Goal: Task Accomplishment & Management: Manage account settings

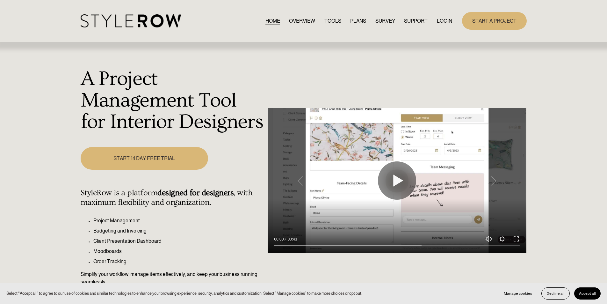
click at [446, 19] on link "LOGIN" at bounding box center [444, 21] width 15 height 9
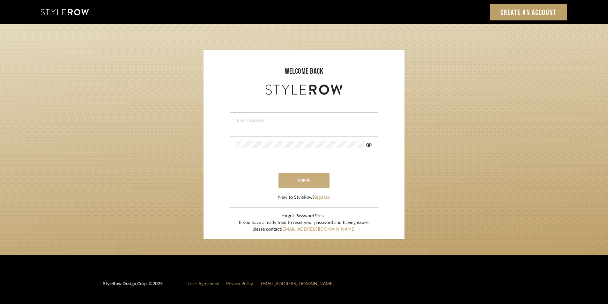
type input "jensalmon@perlalichi.com"
click at [301, 179] on button "sign in" at bounding box center [303, 180] width 51 height 15
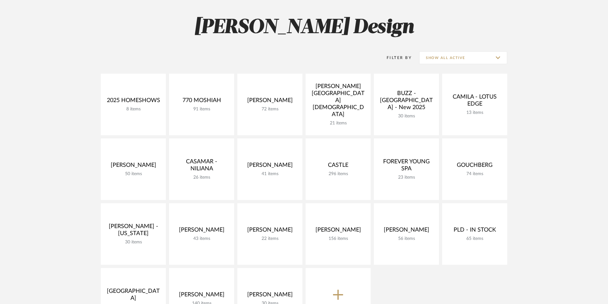
scroll to position [85, 0]
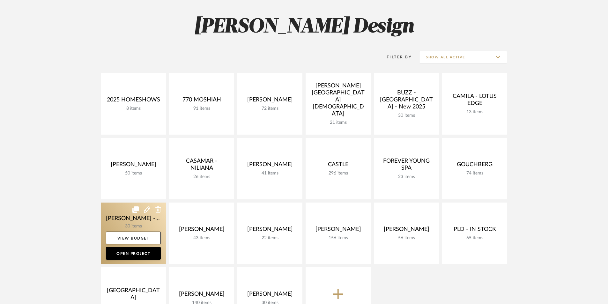
click at [130, 225] on link at bounding box center [133, 233] width 65 height 62
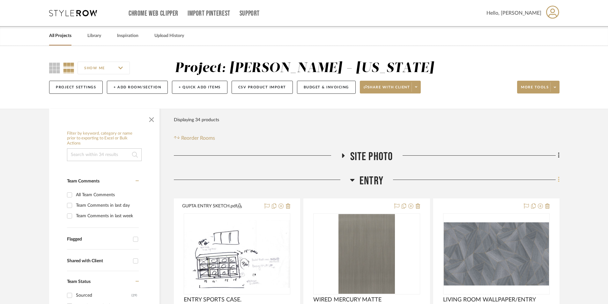
click at [558, 179] on icon at bounding box center [558, 179] width 1 height 5
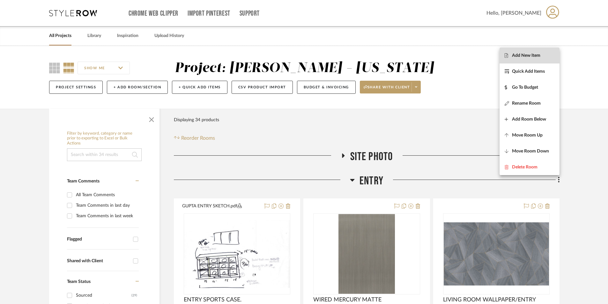
click at [527, 55] on span "Add New Item" at bounding box center [526, 55] width 28 height 5
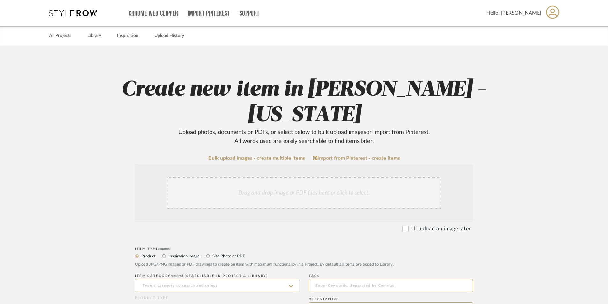
click at [249, 191] on div "Drag and drop image or PDF files here or click to select." at bounding box center [304, 193] width 274 height 32
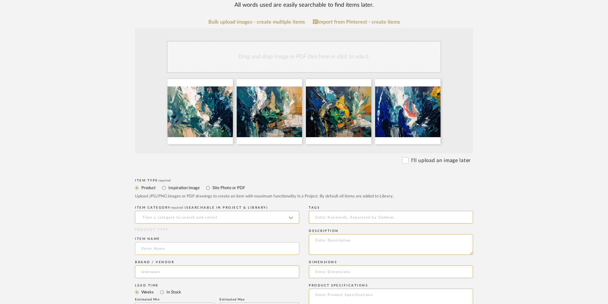
scroll to position [170, 0]
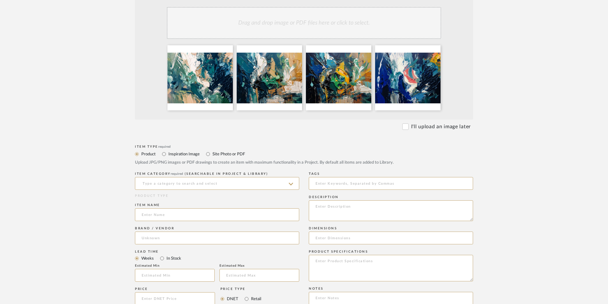
click at [219, 152] on label "Site Photo or PDF" at bounding box center [228, 153] width 33 height 7
click at [212, 152] on input "Site Photo or PDF" at bounding box center [208, 154] width 8 height 8
radio input "true"
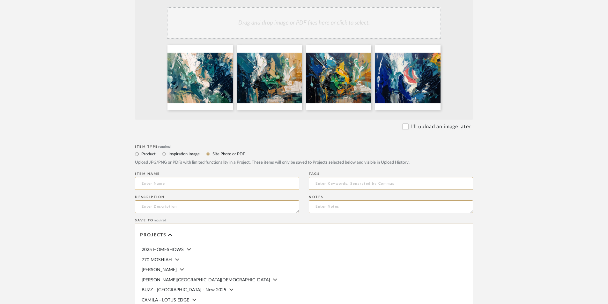
click at [209, 179] on input at bounding box center [217, 183] width 164 height 13
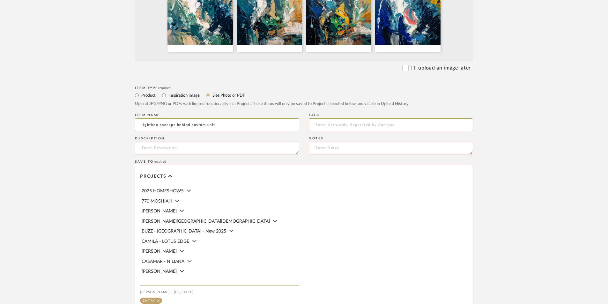
scroll to position [312, 0]
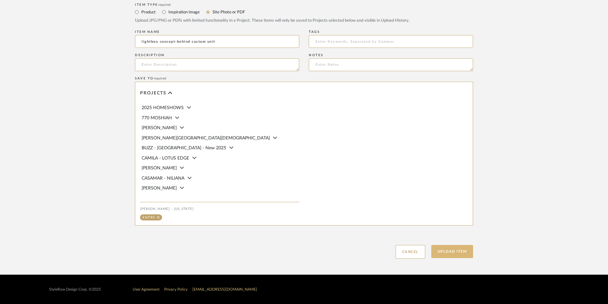
type input "lightbox concept-behind custom unit"
click at [458, 253] on button "Upload Item" at bounding box center [452, 251] width 42 height 13
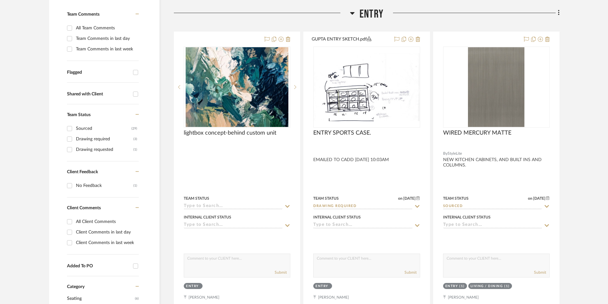
scroll to position [174, 0]
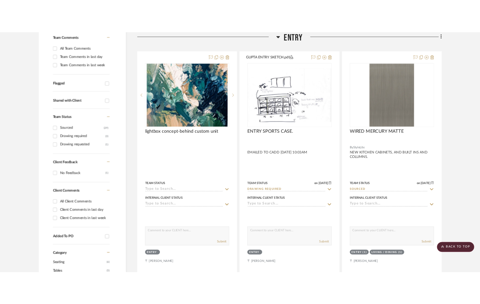
scroll to position [190, 0]
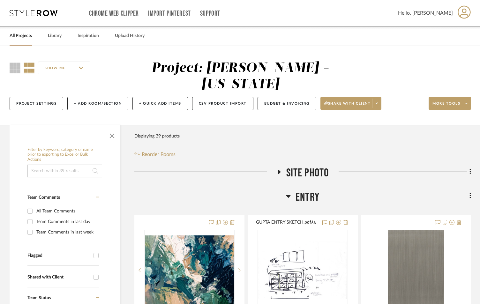
click at [280, 170] on icon at bounding box center [279, 171] width 8 height 5
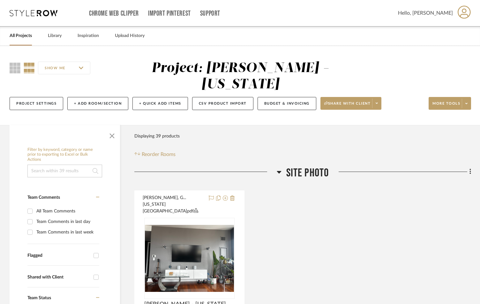
click at [26, 35] on link "All Projects" at bounding box center [21, 36] width 22 height 9
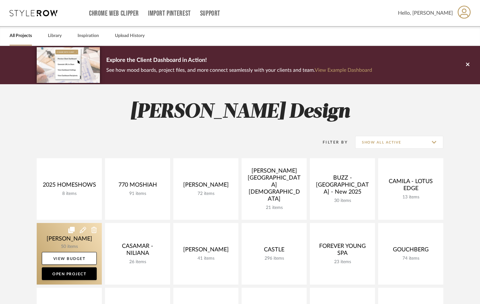
click at [68, 246] on link at bounding box center [69, 254] width 65 height 62
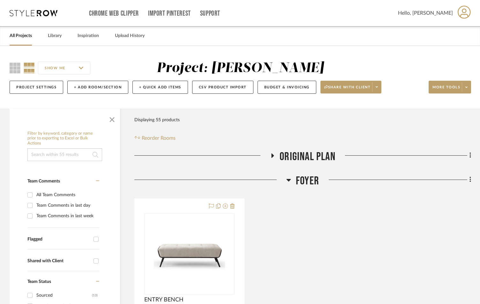
click at [287, 180] on icon at bounding box center [288, 180] width 5 height 8
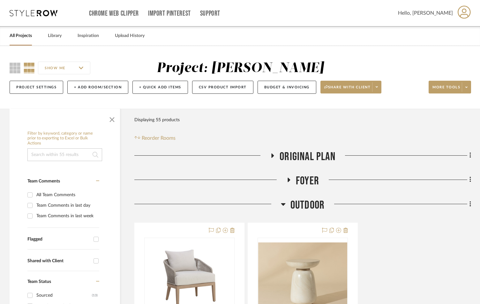
click at [284, 202] on icon at bounding box center [283, 204] width 5 height 8
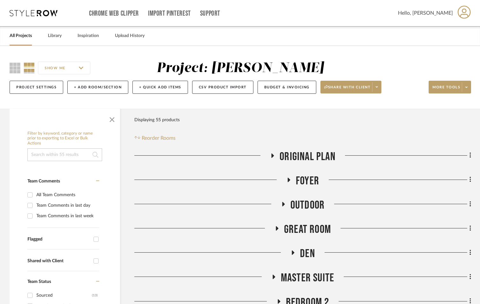
click at [278, 227] on icon at bounding box center [277, 228] width 8 height 5
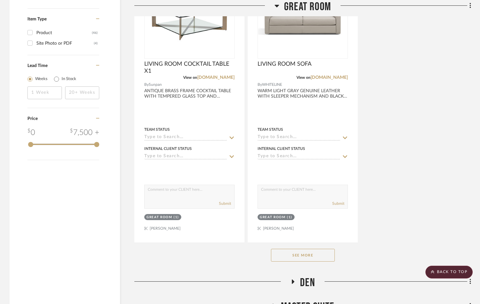
scroll to position [850, 0]
click at [313, 254] on button "See More" at bounding box center [303, 254] width 64 height 13
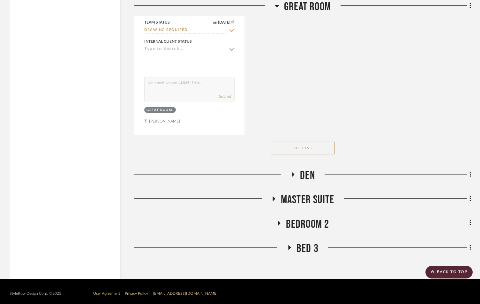
scroll to position [1807, 0]
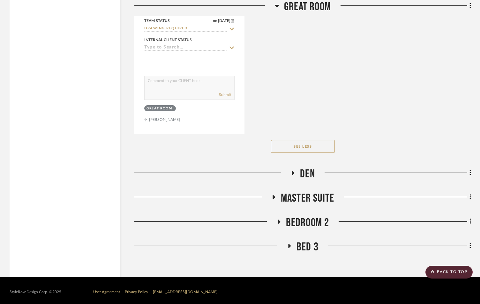
click at [294, 172] on icon at bounding box center [293, 173] width 8 height 5
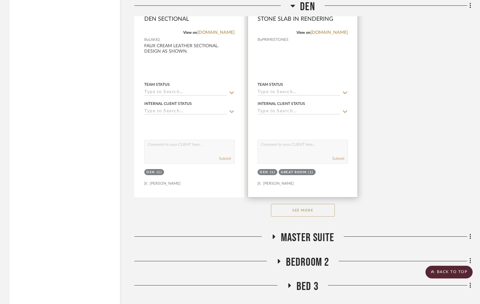
scroll to position [2657, 0]
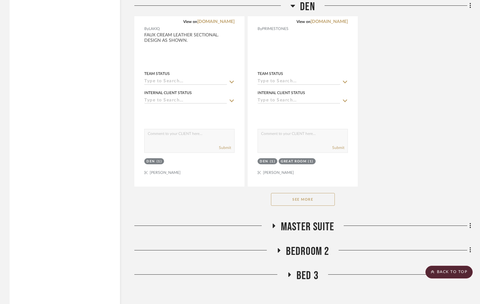
click at [309, 194] on button "See More" at bounding box center [303, 199] width 64 height 13
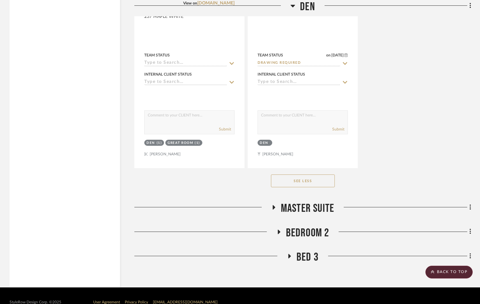
scroll to position [3254, 0]
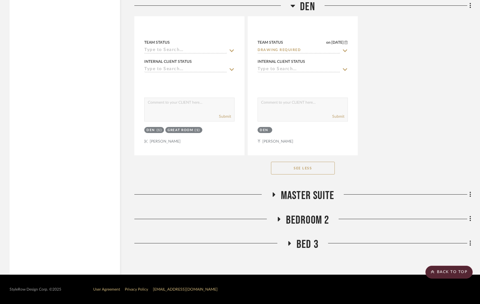
click at [276, 194] on icon at bounding box center [273, 194] width 8 height 5
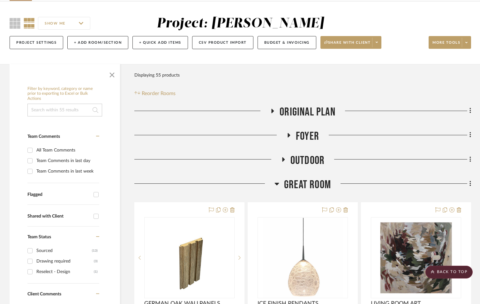
scroll to position [44, 0]
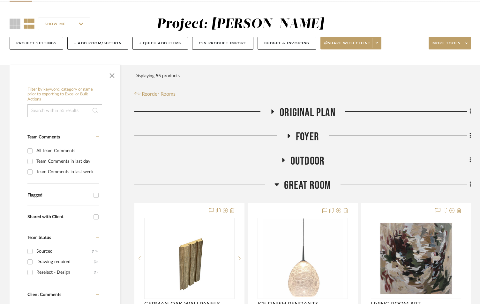
click at [272, 110] on icon at bounding box center [272, 111] width 3 height 4
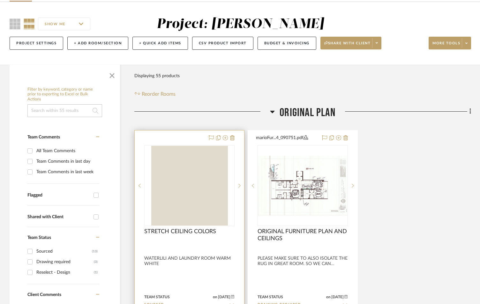
click at [196, 267] on div at bounding box center [189, 269] width 109 height 279
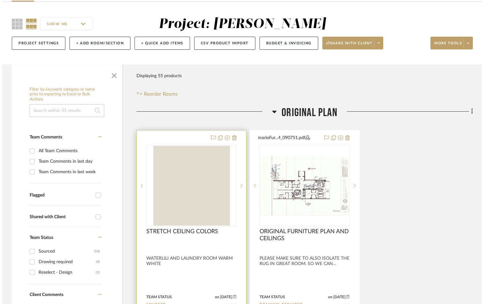
scroll to position [0, 0]
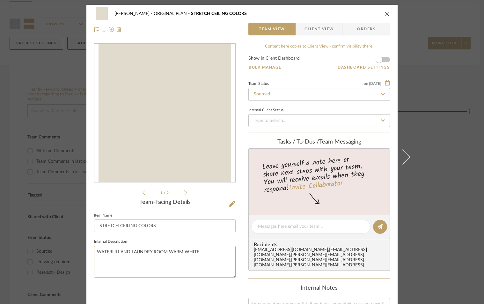
drag, startPoint x: 205, startPoint y: 253, endPoint x: 68, endPoint y: 242, distance: 137.9
click at [69, 242] on mat-dialog-content "CASAMAR - MARIO ORIGINAL PLAN STRETCH CEILING COLORS Team View Client View Orde…" at bounding box center [242, 235] width 347 height 460
click at [385, 14] on icon "close" at bounding box center [387, 13] width 5 height 5
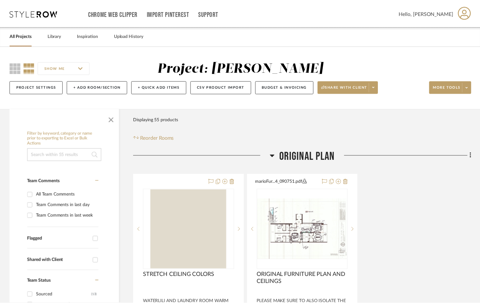
scroll to position [44, 0]
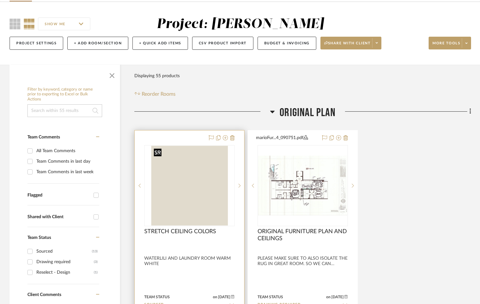
click at [216, 165] on img "0" at bounding box center [189, 186] width 77 height 80
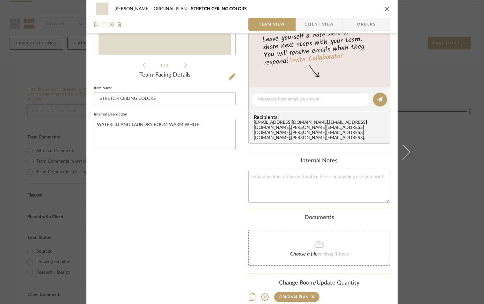
scroll to position [128, 0]
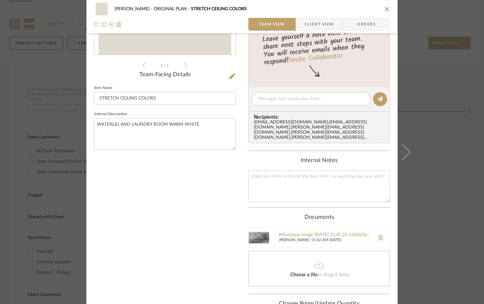
drag, startPoint x: 306, startPoint y: 98, endPoint x: 299, endPoint y: 95, distance: 7.3
click at [307, 98] on textarea at bounding box center [311, 99] width 106 height 7
type textarea "PASSED WHATS IN DOCUMENTS TO ERIC."
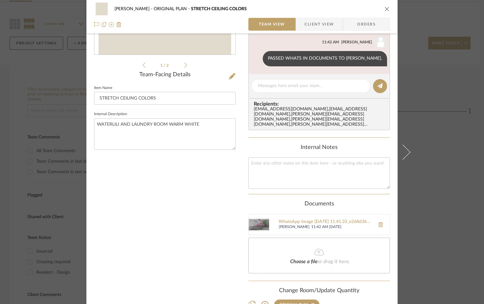
click at [385, 10] on icon "close" at bounding box center [387, 8] width 5 height 5
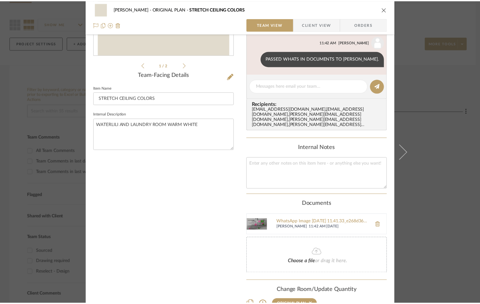
scroll to position [44, 0]
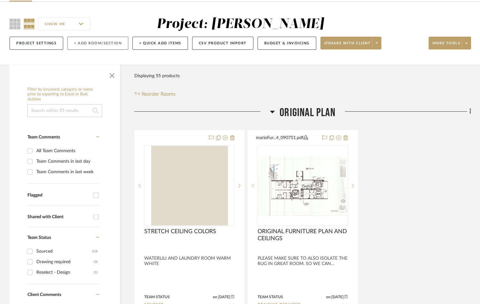
drag, startPoint x: 305, startPoint y: 84, endPoint x: 93, endPoint y: 37, distance: 217.4
click at [301, 84] on div "Filter Products Displaying 55 products Reorder Rooms" at bounding box center [302, 84] width 336 height 28
click at [272, 112] on icon at bounding box center [272, 112] width 4 height 3
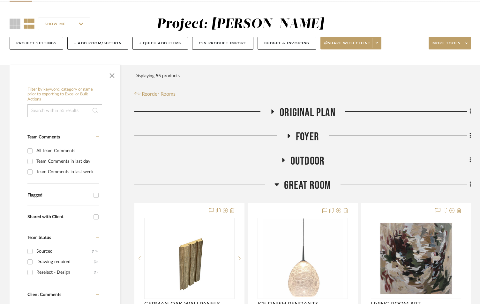
click at [272, 111] on icon at bounding box center [272, 111] width 3 height 4
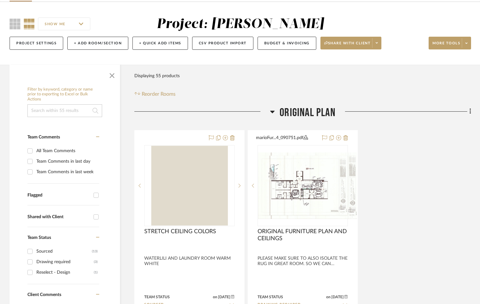
click at [372, 258] on div "STRETCH CEILING COLORS By Unknown WATERLILI AND LAUNDRY ROOM WARM WHITE Team St…" at bounding box center [302, 270] width 336 height 280
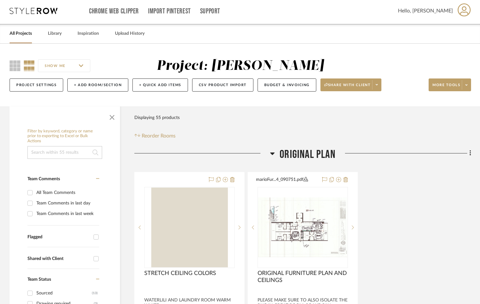
scroll to position [0, 0]
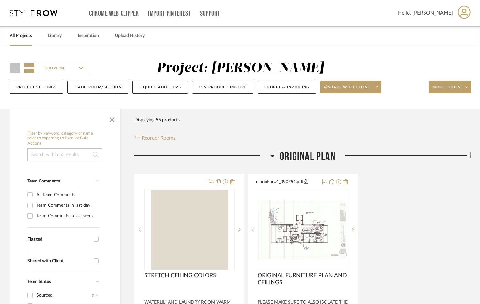
click at [24, 30] on div "All Projects" at bounding box center [21, 35] width 22 height 19
click at [24, 38] on link "All Projects" at bounding box center [21, 36] width 22 height 9
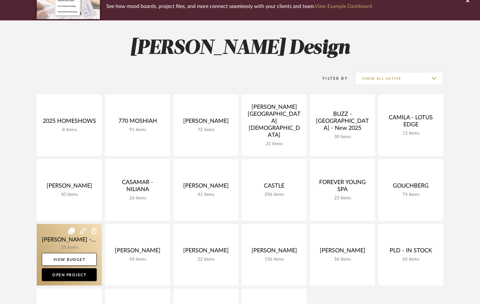
click at [84, 246] on link at bounding box center [69, 255] width 65 height 62
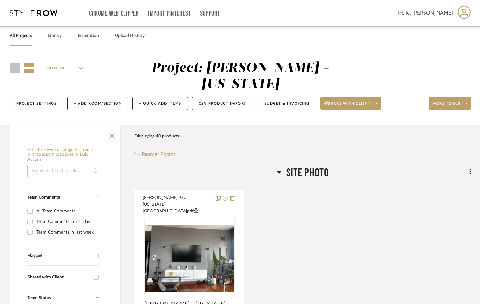
click at [20, 38] on link "All Projects" at bounding box center [21, 36] width 22 height 9
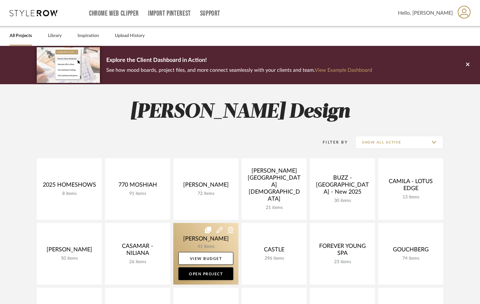
click at [206, 246] on link at bounding box center [205, 254] width 65 height 62
click at [220, 229] on icon at bounding box center [219, 230] width 6 height 6
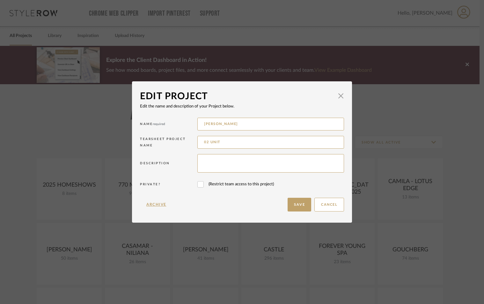
drag, startPoint x: 251, startPoint y: 123, endPoint x: 181, endPoint y: 121, distance: 69.5
click at [181, 121] on div "Name required CASAMAR - STEVE" at bounding box center [242, 125] width 204 height 18
click at [203, 147] on input "02 UNIT" at bounding box center [270, 142] width 147 height 13
click at [202, 142] on input "02 UNIT" at bounding box center [270, 142] width 147 height 13
type input "902 UNIT"
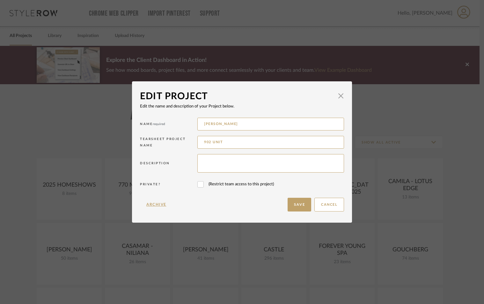
drag, startPoint x: 239, startPoint y: 124, endPoint x: 192, endPoint y: 111, distance: 49.4
click at [186, 120] on div "Name required CASAMAR - STEVE" at bounding box center [242, 125] width 204 height 18
type input "[PERSON_NAME]"
click at [300, 204] on button "Save" at bounding box center [300, 205] width 24 height 14
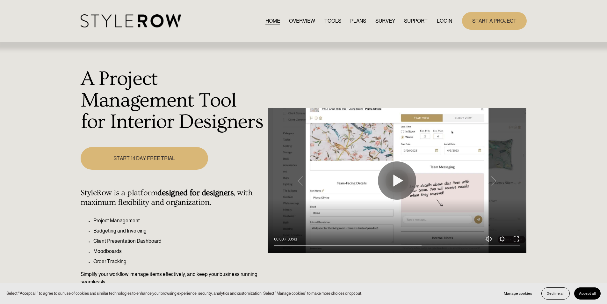
click at [441, 21] on link "LOGIN" at bounding box center [444, 21] width 15 height 9
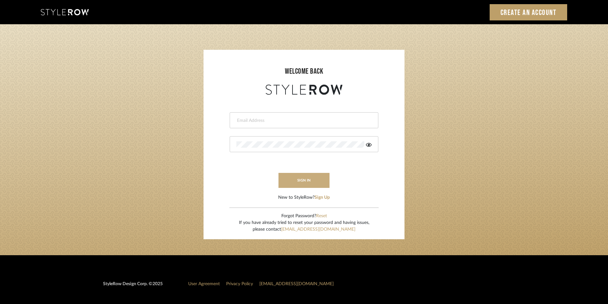
type input "[EMAIL_ADDRESS][DOMAIN_NAME]"
click at [302, 181] on button "sign in" at bounding box center [303, 180] width 51 height 15
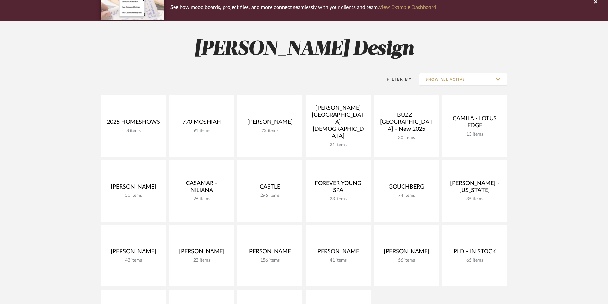
scroll to position [64, 0]
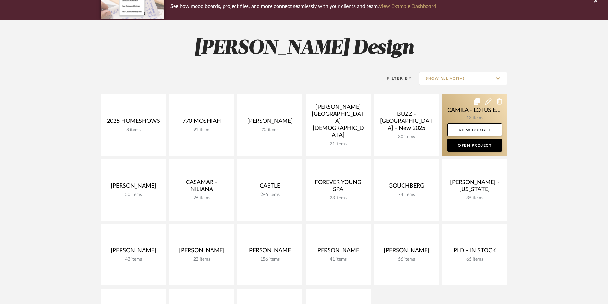
click at [451, 113] on link at bounding box center [474, 125] width 65 height 62
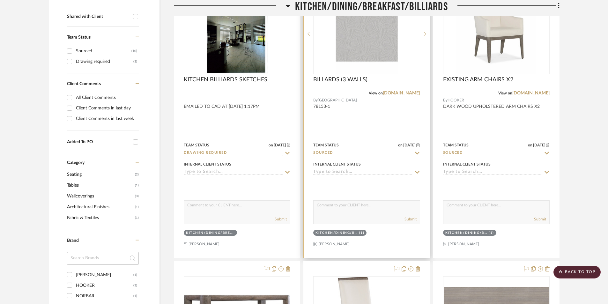
scroll to position [255, 0]
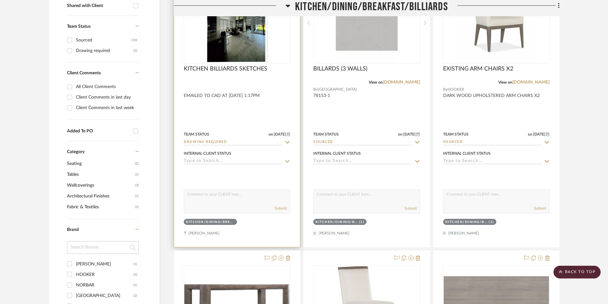
click at [265, 84] on div at bounding box center [237, 82] width 106 height 6
click at [0, 0] on img at bounding box center [0, 0] width 0 height 0
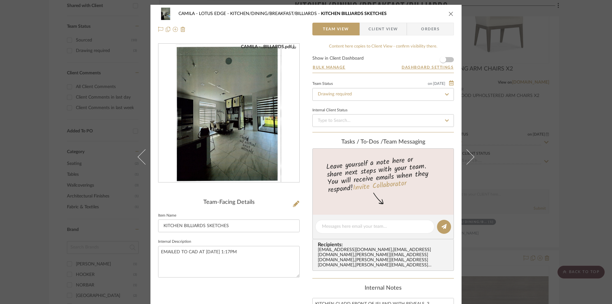
click at [253, 148] on img "0" at bounding box center [228, 113] width 107 height 138
